Goal: Task Accomplishment & Management: Manage account settings

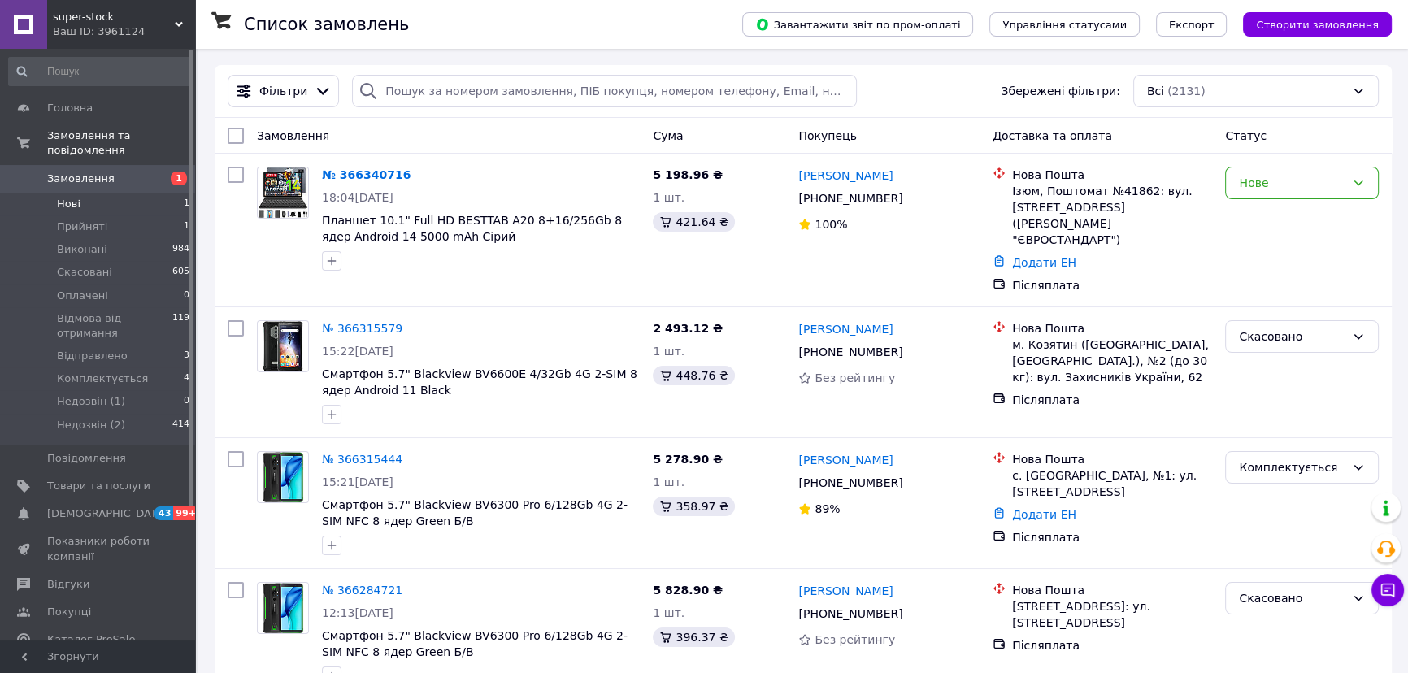
click at [145, 197] on li "Нові 1" at bounding box center [99, 204] width 199 height 23
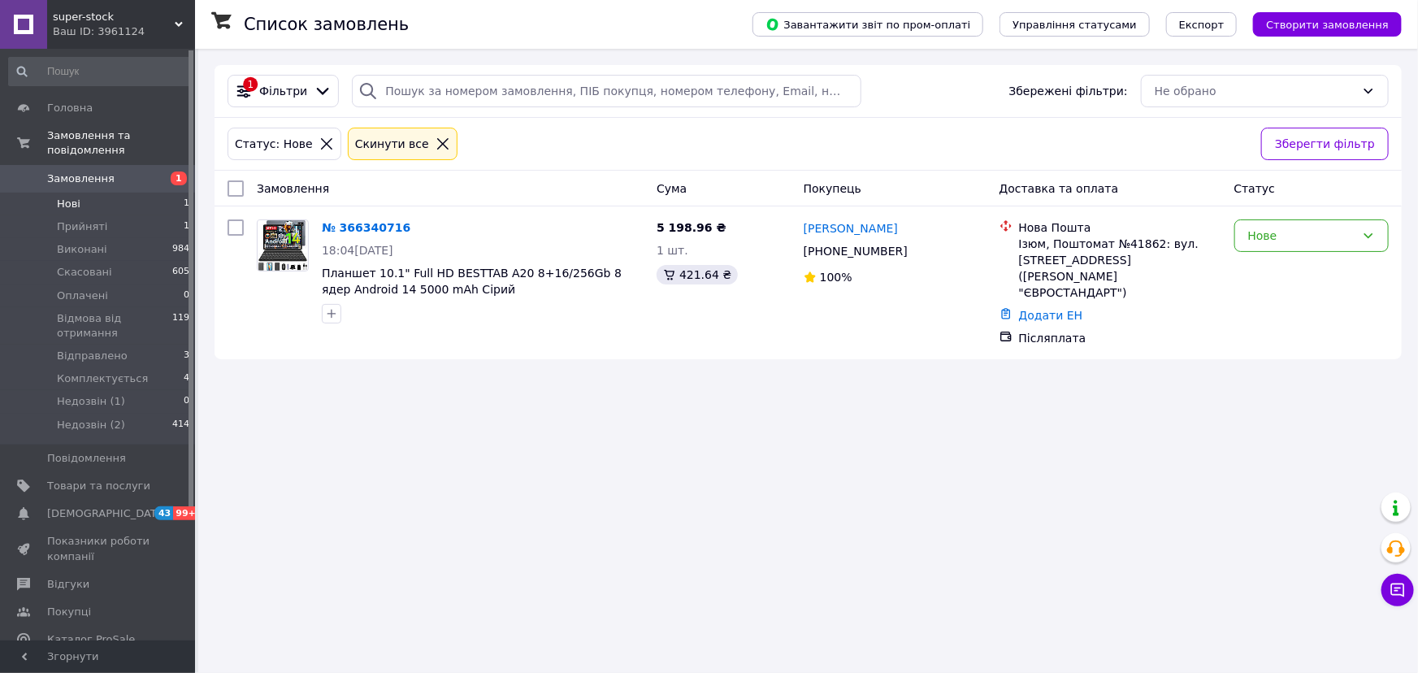
drag, startPoint x: 145, startPoint y: 191, endPoint x: 445, endPoint y: 117, distance: 308.9
click at [445, 117] on div "1 Фільтри Збережені фільтри: Не обрано" at bounding box center [809, 91] width 1188 height 53
drag, startPoint x: 438, startPoint y: 142, endPoint x: 399, endPoint y: 141, distance: 39.0
click at [418, 138] on div "Статус: Нове Cкинути все" at bounding box center [737, 143] width 1027 height 39
click at [432, 141] on div at bounding box center [442, 144] width 21 height 15
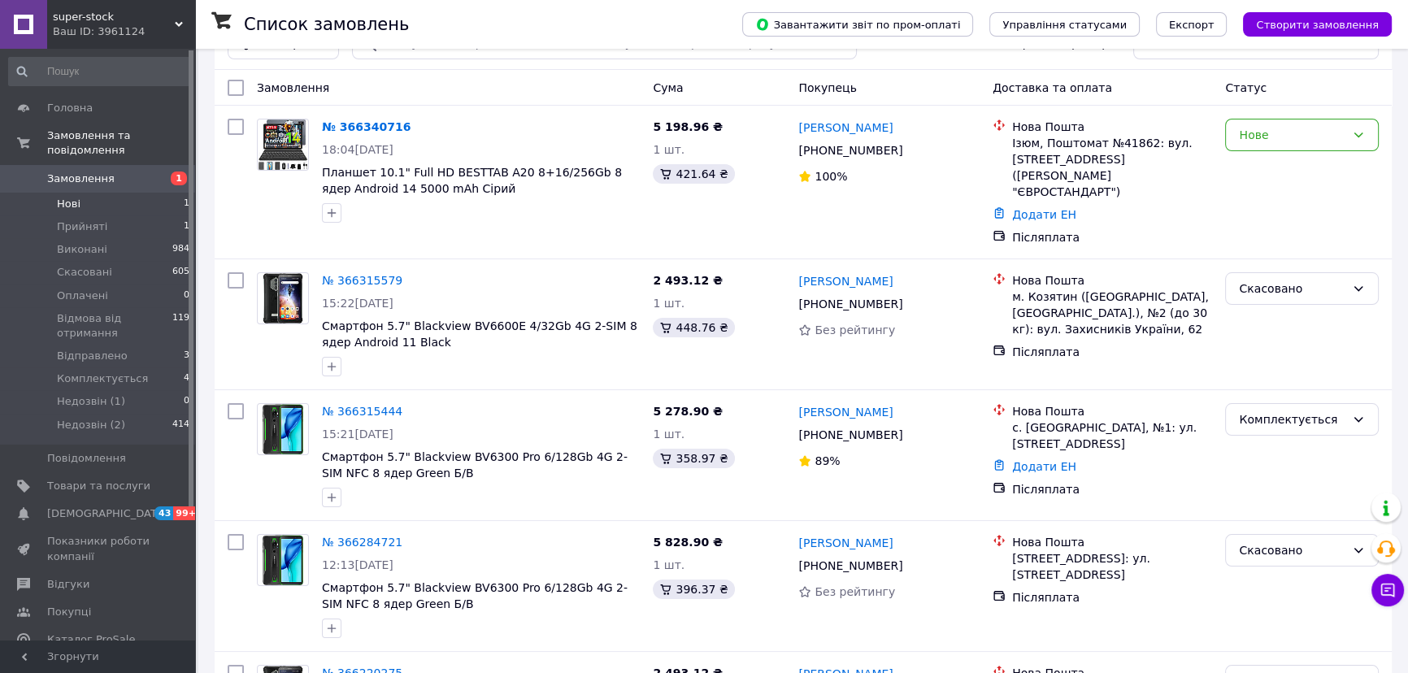
scroll to position [73, 0]
